Goal: Transaction & Acquisition: Purchase product/service

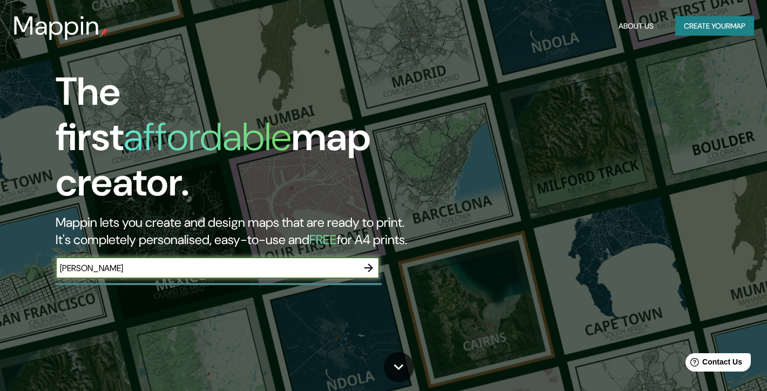
click at [209, 262] on input "[PERSON_NAME]" at bounding box center [207, 268] width 302 height 12
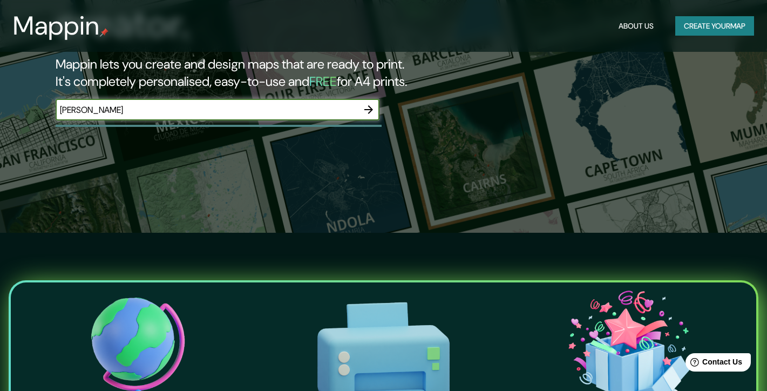
scroll to position [157, 0]
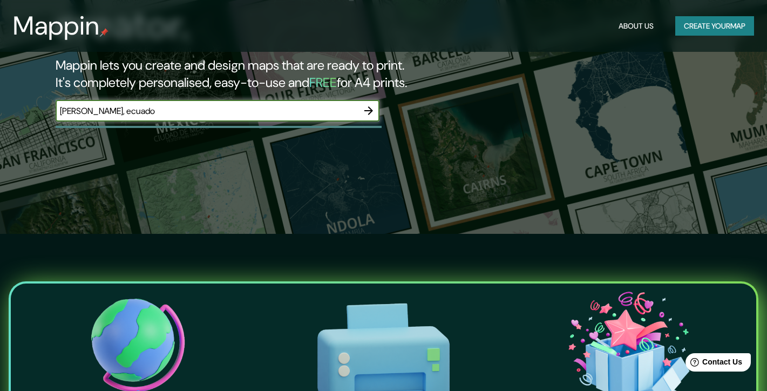
type input "[PERSON_NAME], [GEOGRAPHIC_DATA]"
click at [366, 104] on icon "button" at bounding box center [368, 110] width 13 height 13
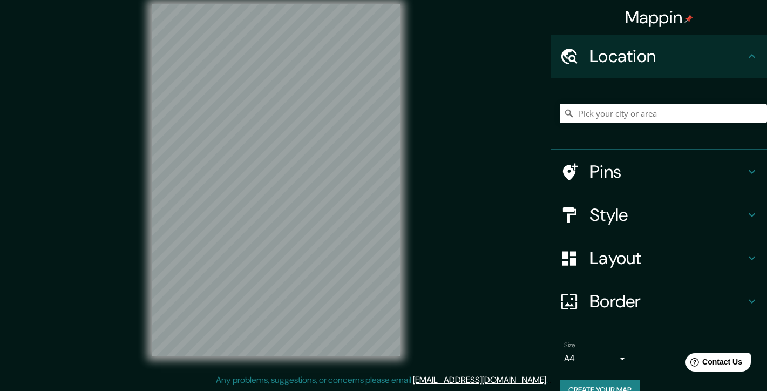
scroll to position [12, 0]
click at [628, 111] on input "Pick your city or area" at bounding box center [663, 113] width 207 height 19
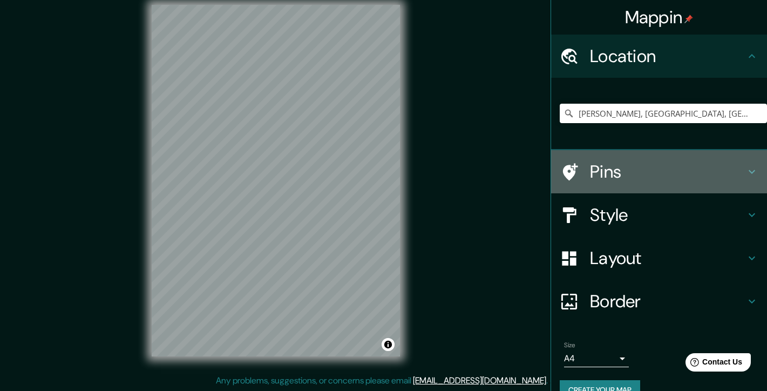
click at [615, 170] on h4 "Pins" at bounding box center [667, 172] width 155 height 22
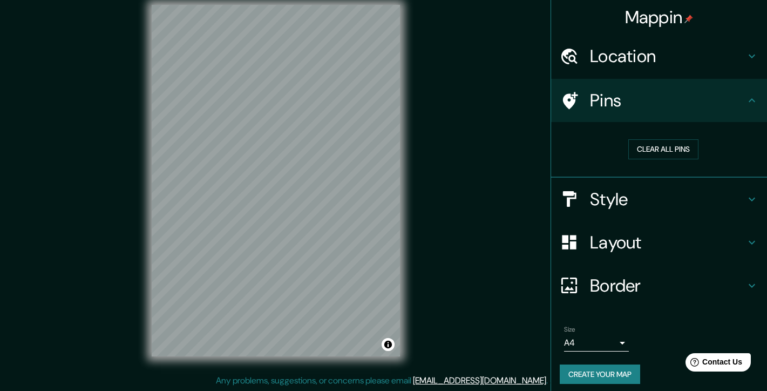
click at [601, 203] on h4 "Style" at bounding box center [667, 199] width 155 height 22
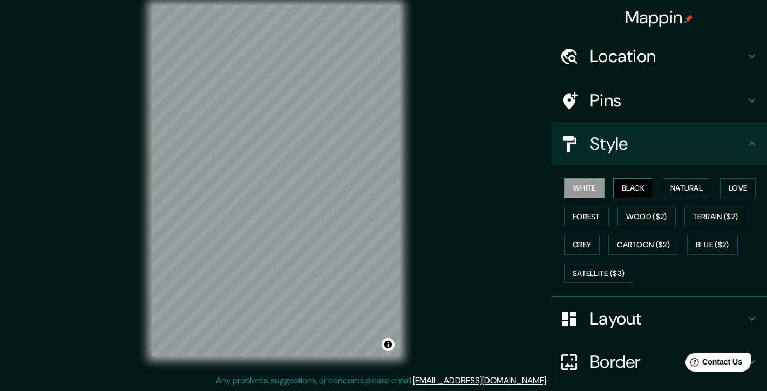
click at [633, 187] on button "Black" at bounding box center [633, 188] width 40 height 20
click at [583, 187] on button "White" at bounding box center [584, 188] width 40 height 20
click at [78, 383] on div "Mappin Location [GEOGRAPHIC_DATA], [GEOGRAPHIC_DATA], [GEOGRAPHIC_DATA] Pins St…" at bounding box center [383, 190] width 767 height 404
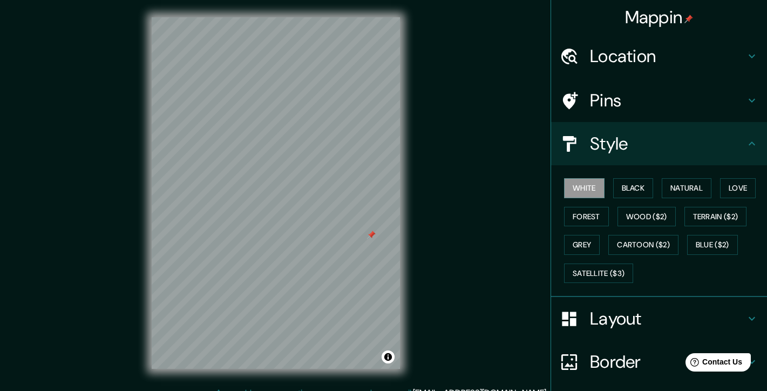
click at [752, 52] on icon at bounding box center [751, 56] width 13 height 13
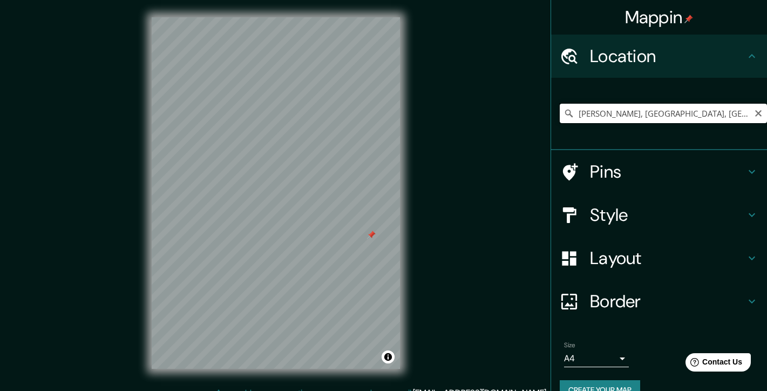
click at [578, 116] on input "[PERSON_NAME], [GEOGRAPHIC_DATA], [GEOGRAPHIC_DATA]" at bounding box center [663, 113] width 207 height 19
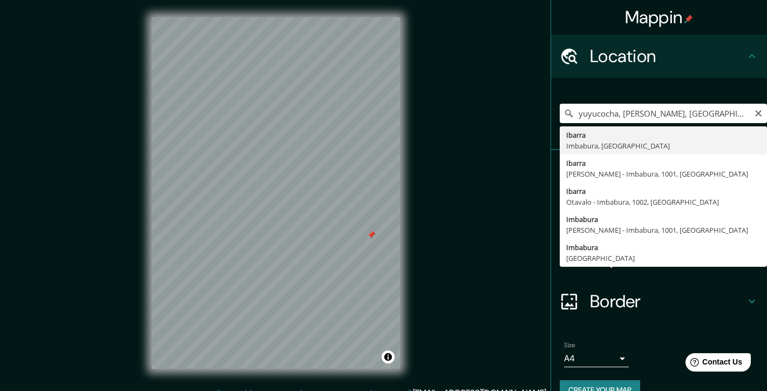
type input "[PERSON_NAME], [GEOGRAPHIC_DATA], [GEOGRAPHIC_DATA]"
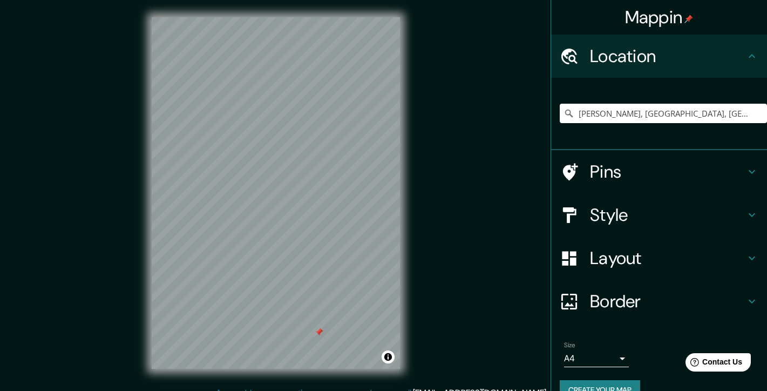
click at [751, 215] on icon at bounding box center [752, 215] width 6 height 4
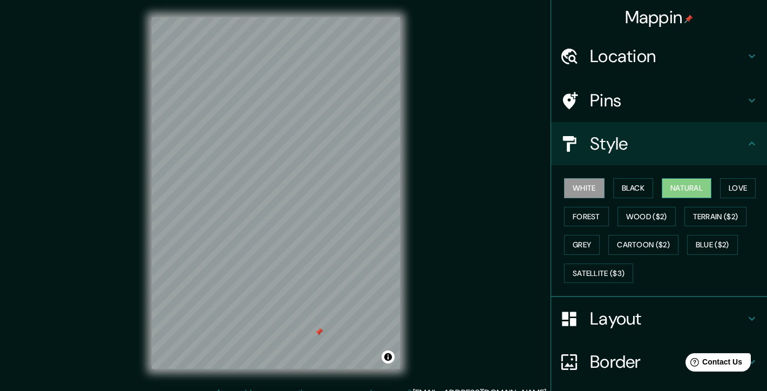
click at [685, 186] on button "Natural" at bounding box center [687, 188] width 50 height 20
click at [595, 218] on button "Forest" at bounding box center [586, 217] width 45 height 20
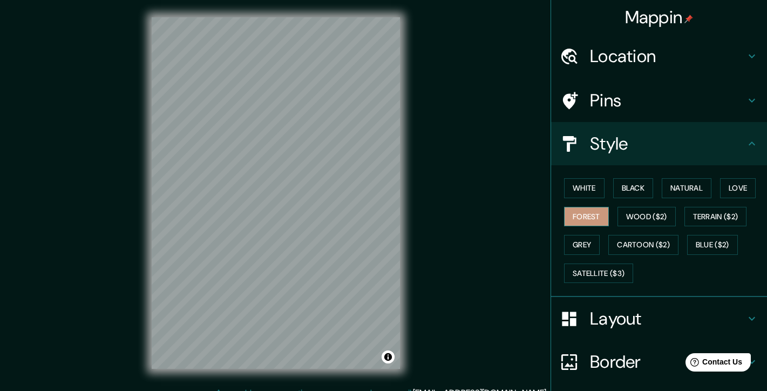
click at [595, 218] on button "Forest" at bounding box center [586, 217] width 45 height 20
click at [682, 187] on button "Natural" at bounding box center [687, 188] width 50 height 20
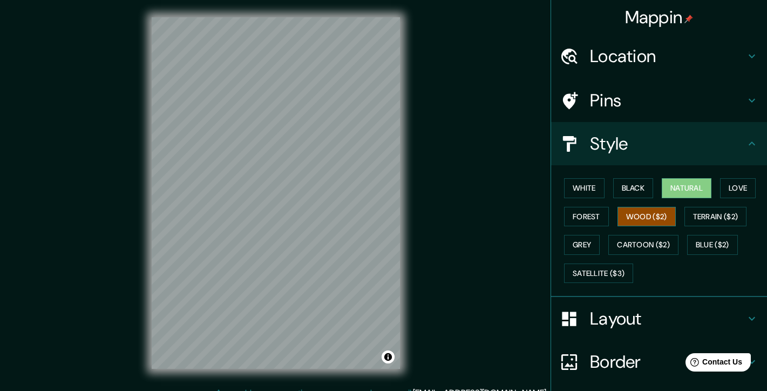
click at [650, 221] on button "Wood ($2)" at bounding box center [646, 217] width 58 height 20
click at [579, 219] on button "Forest" at bounding box center [586, 217] width 45 height 20
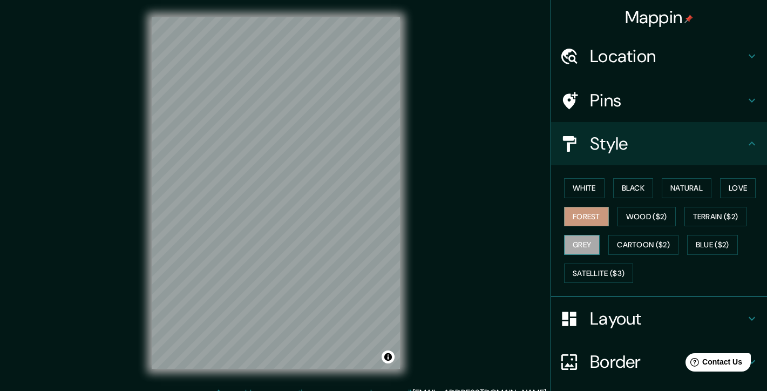
click at [582, 245] on button "Grey" at bounding box center [582, 245] width 36 height 20
click at [640, 242] on button "Cartoon ($2)" at bounding box center [643, 245] width 70 height 20
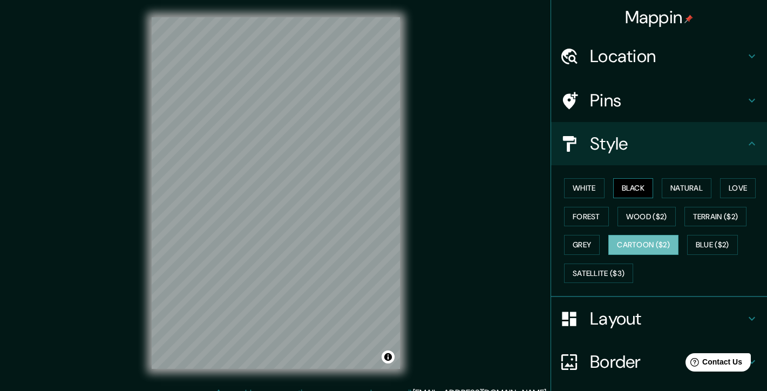
click at [632, 187] on button "Black" at bounding box center [633, 188] width 40 height 20
click at [580, 191] on button "White" at bounding box center [584, 188] width 40 height 20
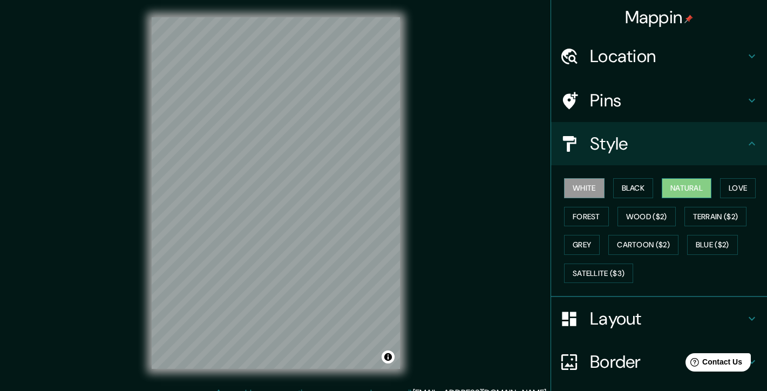
click at [691, 192] on button "Natural" at bounding box center [687, 188] width 50 height 20
click at [634, 316] on h4 "Layout" at bounding box center [667, 319] width 155 height 22
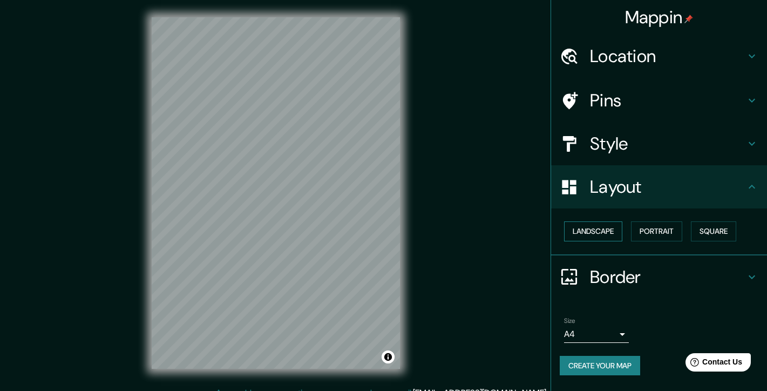
click at [596, 232] on button "Landscape" at bounding box center [593, 231] width 58 height 20
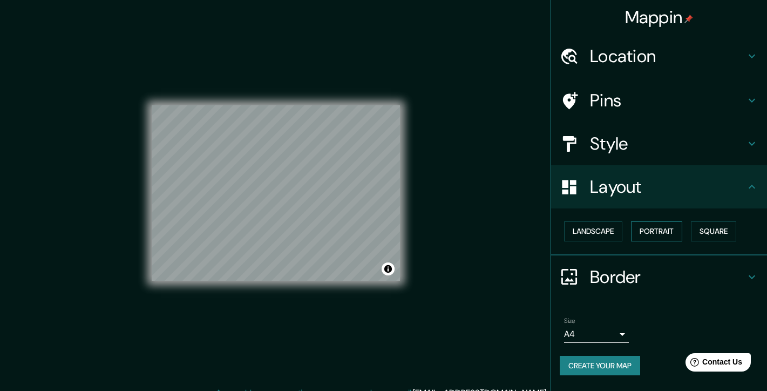
click at [651, 230] on button "Portrait" at bounding box center [656, 231] width 51 height 20
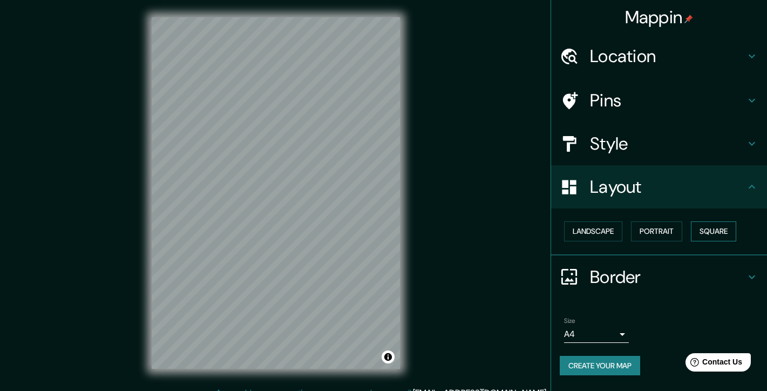
click at [716, 230] on button "Square" at bounding box center [713, 231] width 45 height 20
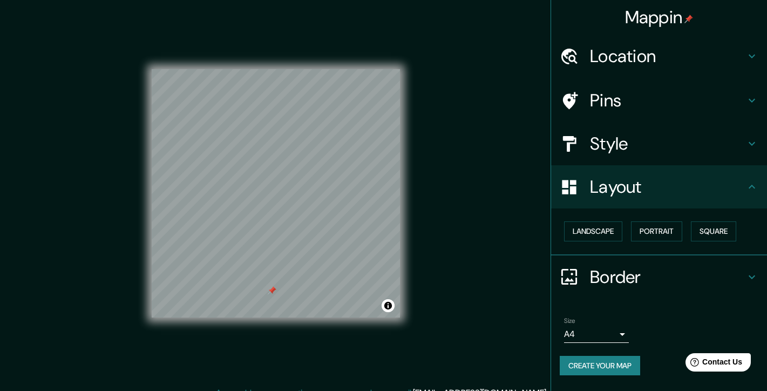
click at [625, 337] on body "Mappin Location [GEOGRAPHIC_DATA], [GEOGRAPHIC_DATA], [GEOGRAPHIC_DATA] Pins St…" at bounding box center [383, 195] width 767 height 391
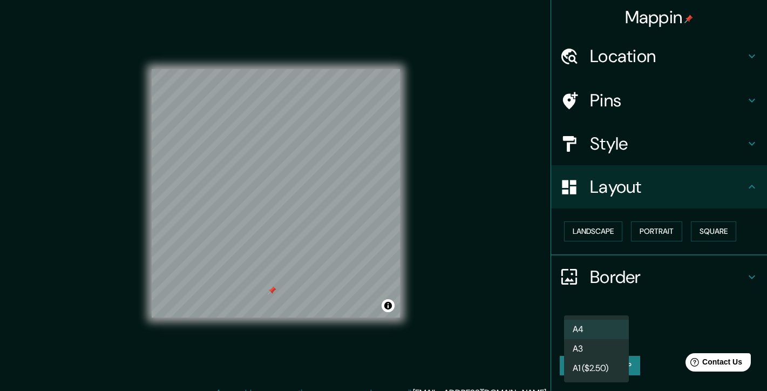
click at [605, 352] on li "A3" at bounding box center [596, 348] width 65 height 19
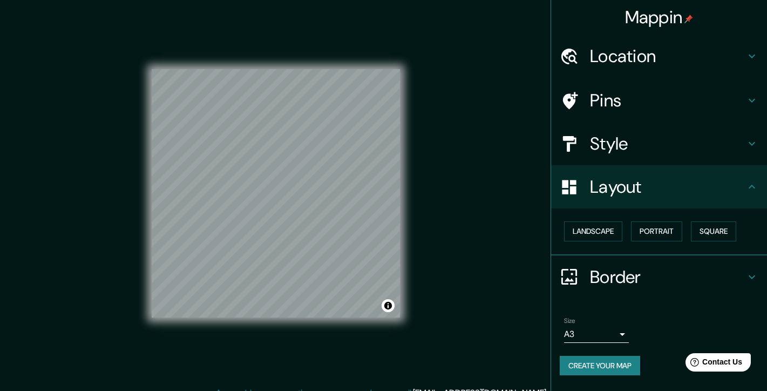
click at [752, 188] on icon at bounding box center [751, 186] width 13 height 13
click at [749, 278] on icon at bounding box center [751, 276] width 13 height 13
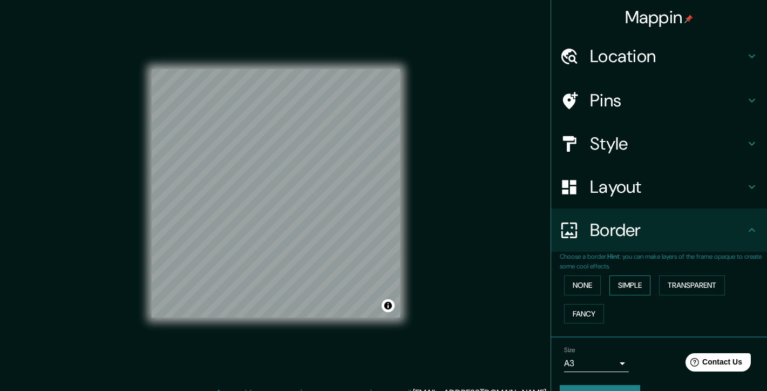
click at [622, 290] on button "Simple" at bounding box center [629, 285] width 41 height 20
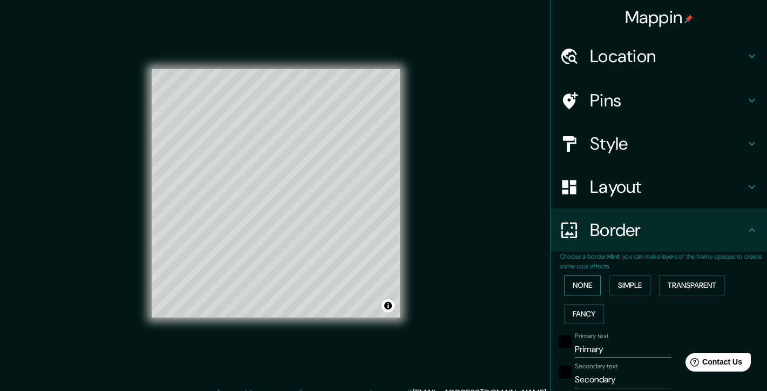
click at [588, 285] on button "None" at bounding box center [582, 285] width 37 height 20
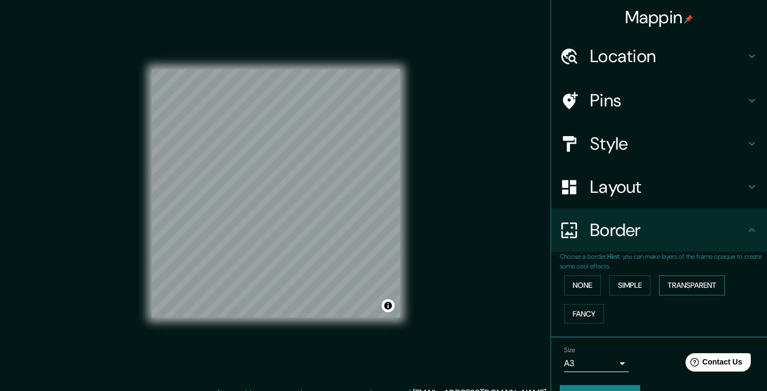
click at [681, 283] on button "Transparent" at bounding box center [692, 285] width 66 height 20
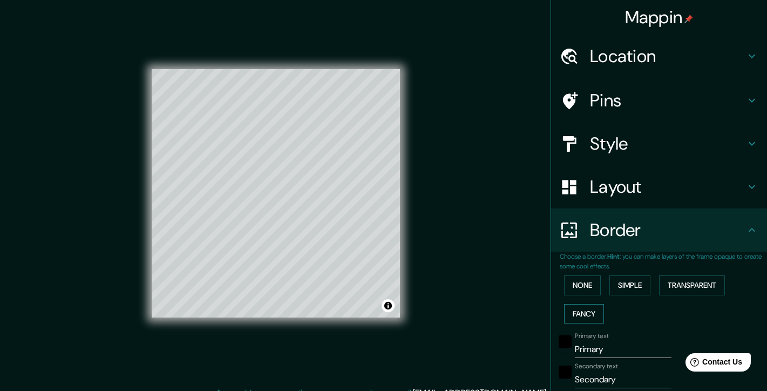
click at [581, 309] on button "Fancy" at bounding box center [584, 314] width 40 height 20
click at [581, 287] on button "None" at bounding box center [582, 285] width 37 height 20
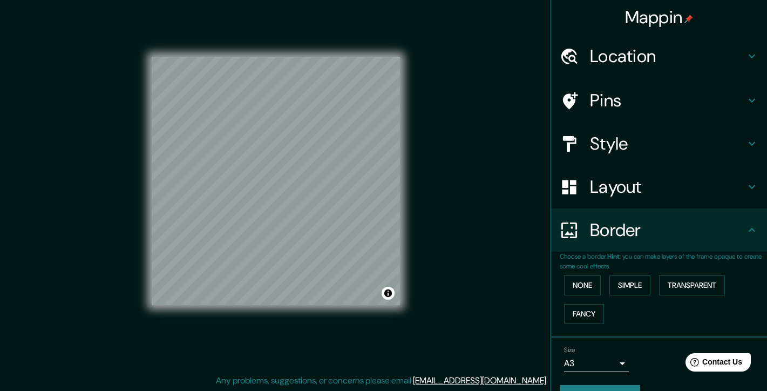
click at [751, 229] on icon at bounding box center [752, 230] width 6 height 4
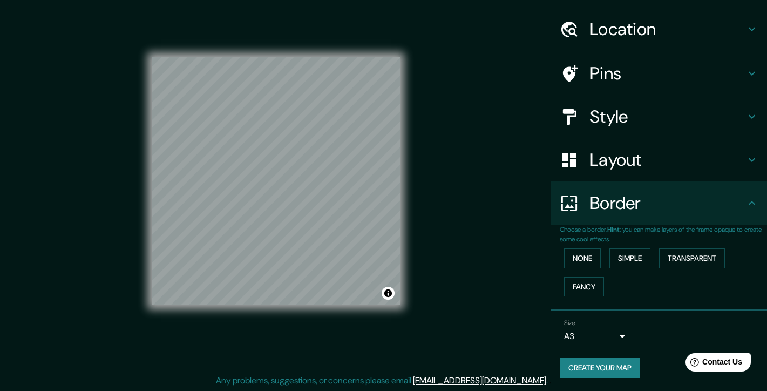
click at [613, 370] on button "Create your map" at bounding box center [600, 368] width 80 height 20
click at [603, 371] on button "Create your map" at bounding box center [600, 368] width 80 height 20
click at [581, 259] on button "None" at bounding box center [582, 258] width 37 height 20
click at [602, 368] on div "Create your map" at bounding box center [659, 368] width 199 height 20
click at [603, 368] on button "Create your map" at bounding box center [600, 368] width 80 height 20
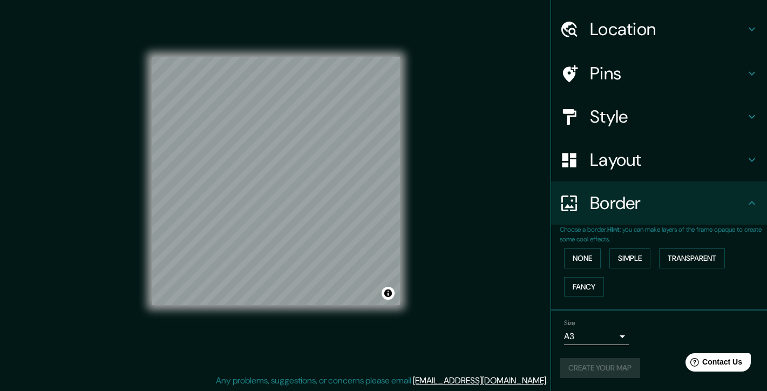
click at [753, 202] on icon at bounding box center [752, 203] width 6 height 4
click at [753, 161] on icon at bounding box center [752, 160] width 6 height 4
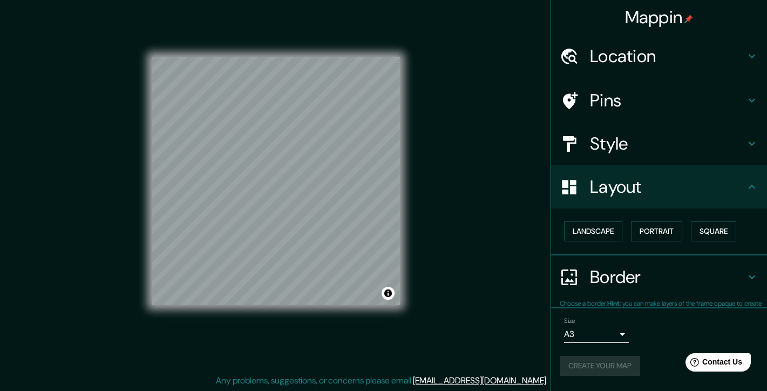
scroll to position [0, 0]
click at [753, 144] on icon at bounding box center [752, 144] width 6 height 4
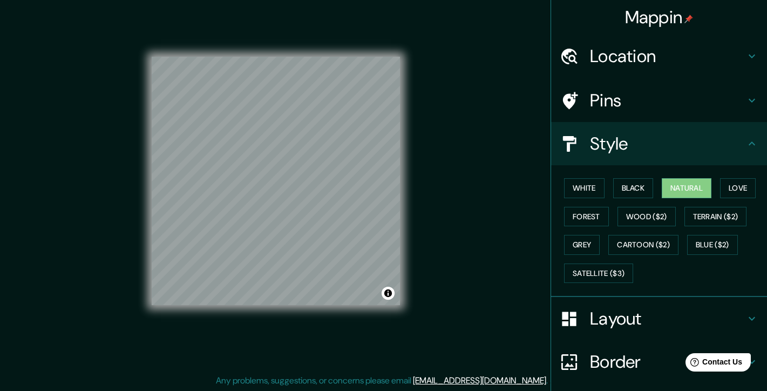
click at [751, 57] on icon at bounding box center [752, 57] width 6 height 4
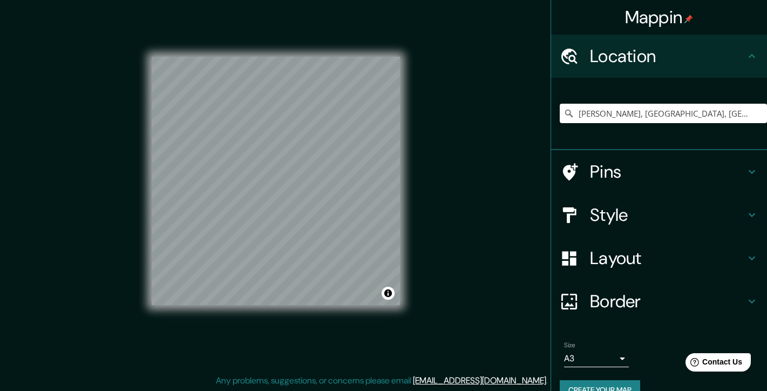
click at [753, 56] on icon at bounding box center [752, 56] width 6 height 4
click at [748, 170] on icon at bounding box center [751, 171] width 13 height 13
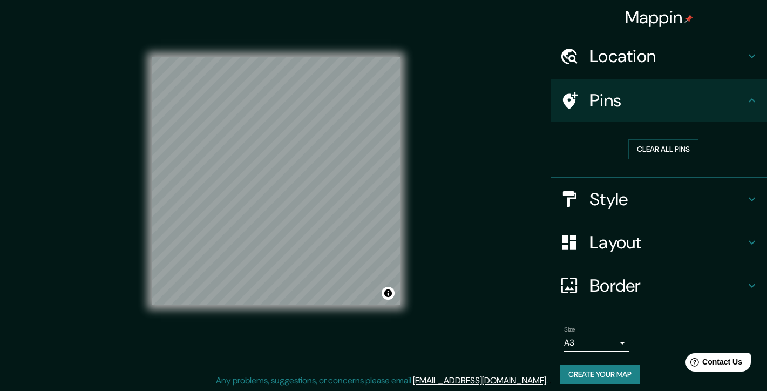
scroll to position [6, 0]
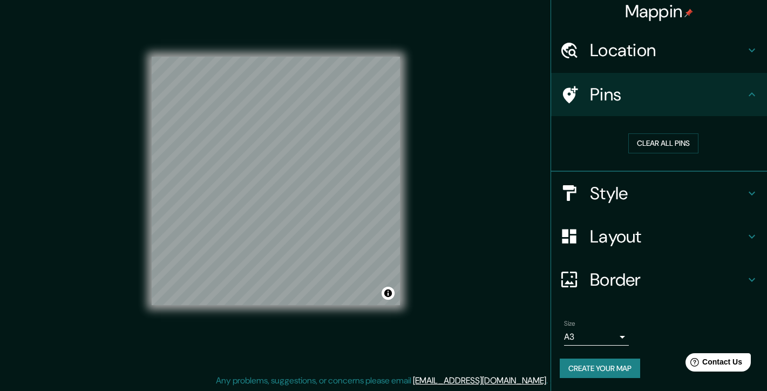
click at [621, 336] on body "Mappin Location [GEOGRAPHIC_DATA], [GEOGRAPHIC_DATA], [GEOGRAPHIC_DATA] Pins Cl…" at bounding box center [383, 183] width 767 height 391
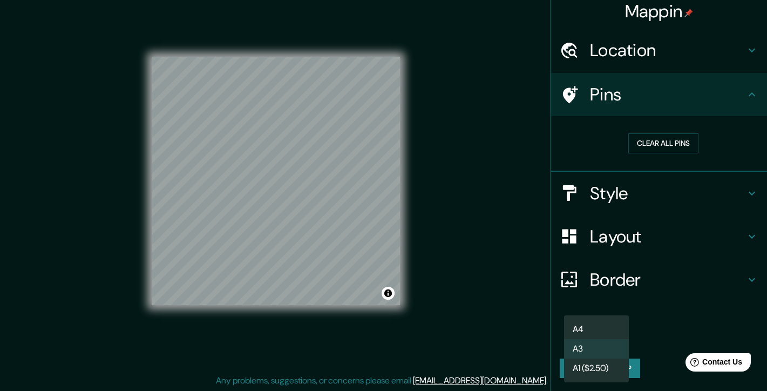
click at [606, 328] on li "A4" at bounding box center [596, 329] width 65 height 19
type input "single"
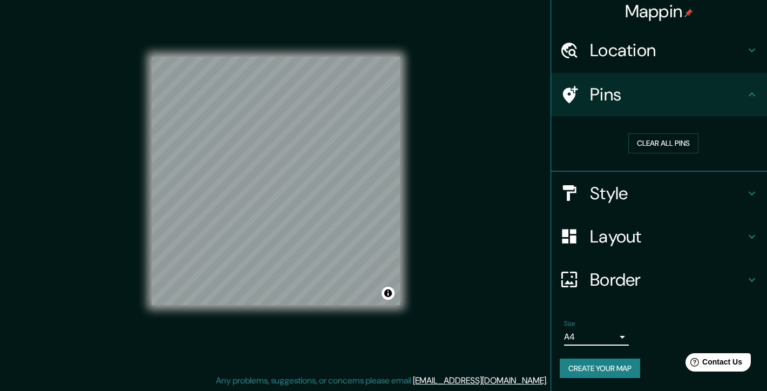
click at [594, 369] on button "Create your map" at bounding box center [600, 368] width 80 height 20
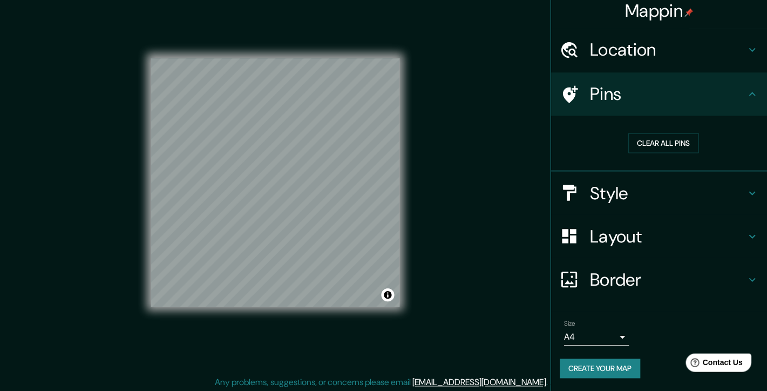
click at [597, 366] on button "Create your map" at bounding box center [600, 368] width 80 height 20
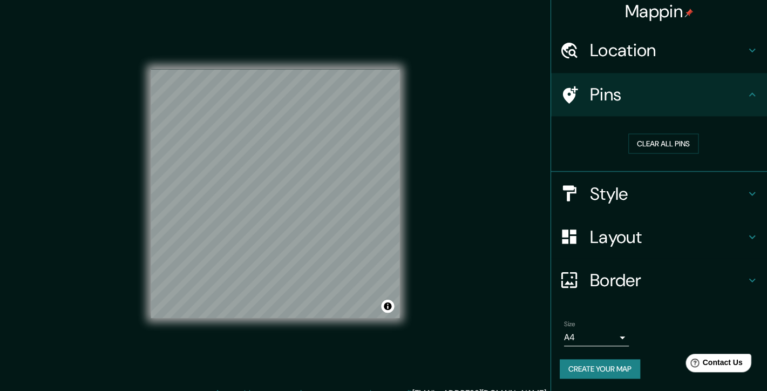
scroll to position [12, 0]
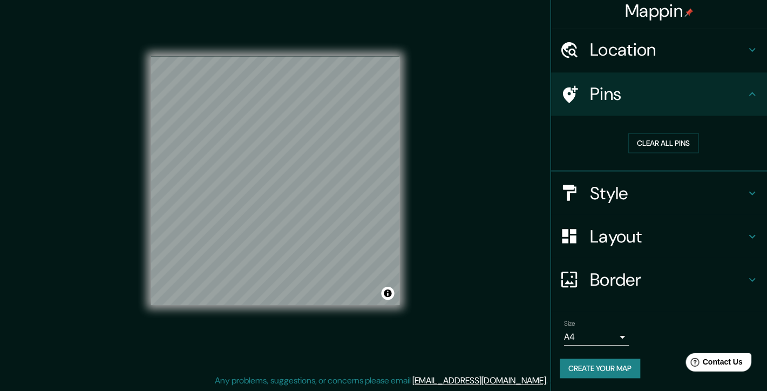
click at [597, 369] on button "Create your map" at bounding box center [600, 368] width 80 height 20
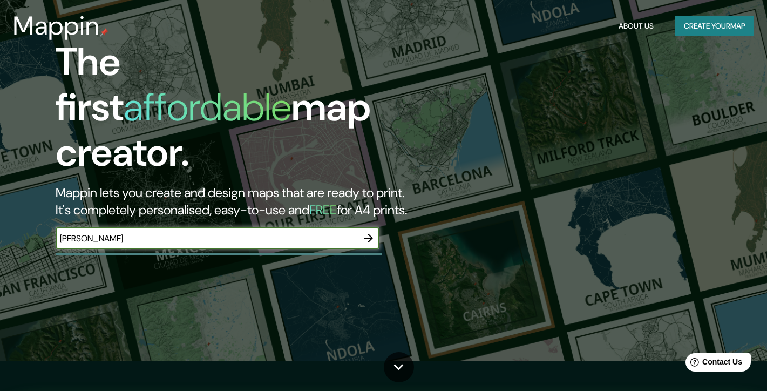
scroll to position [13, 0]
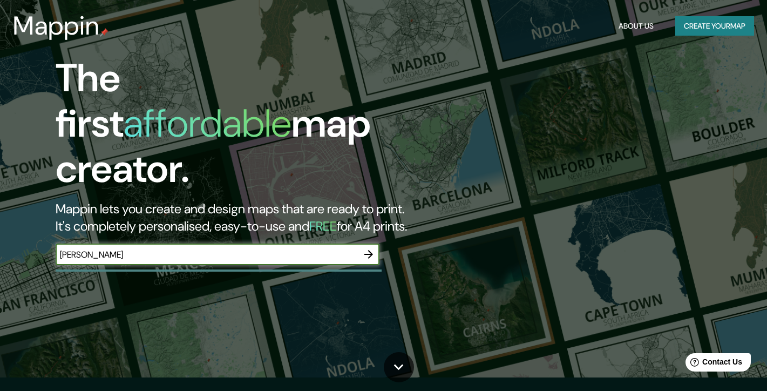
click at [202, 243] on div "ibarra ​" at bounding box center [218, 254] width 324 height 22
type input "ibar"
